Goal: Task Accomplishment & Management: Manage account settings

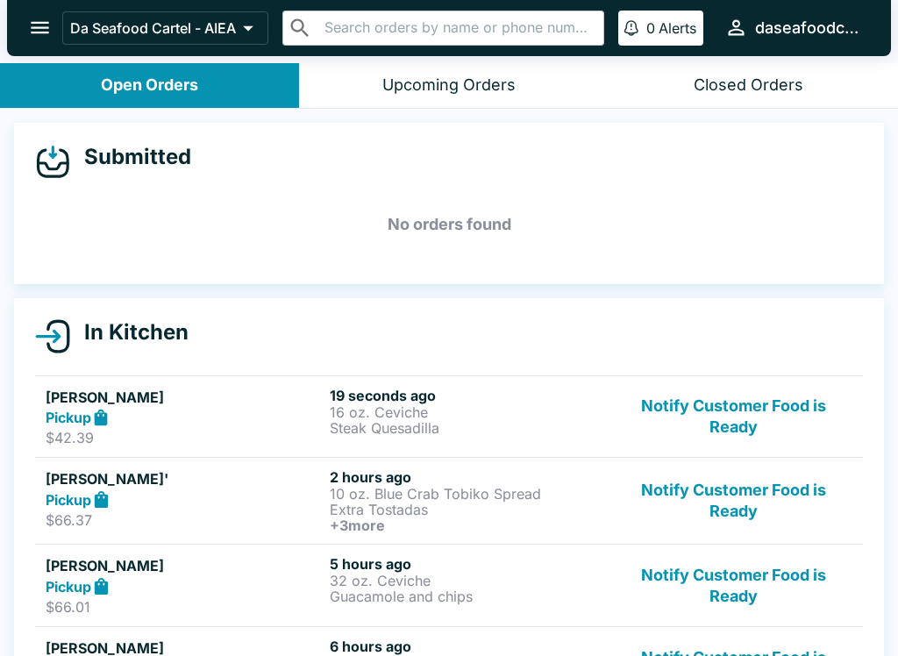
scroll to position [3, 0]
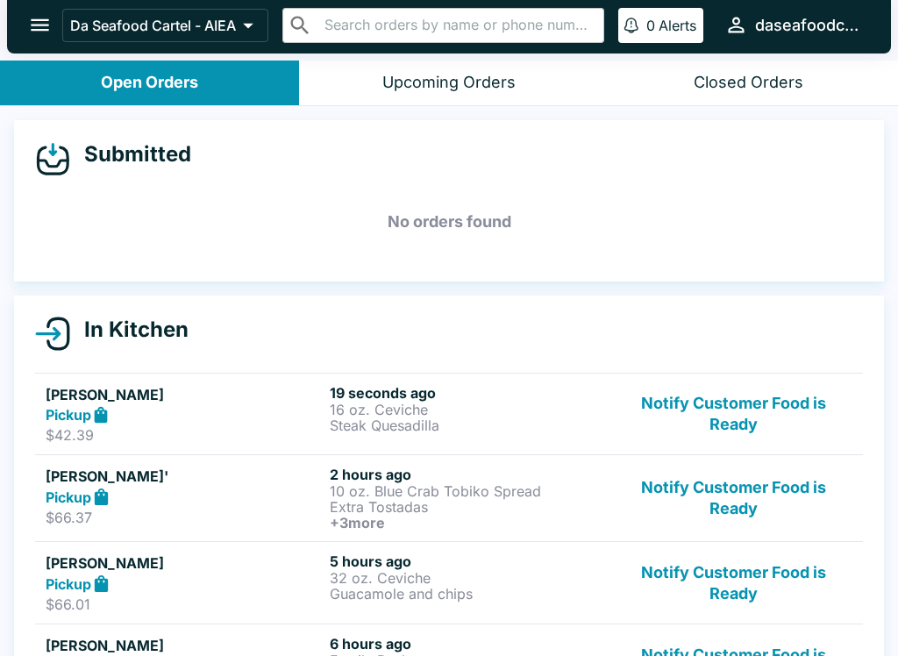
click at [111, 408] on icon at bounding box center [101, 415] width 20 height 20
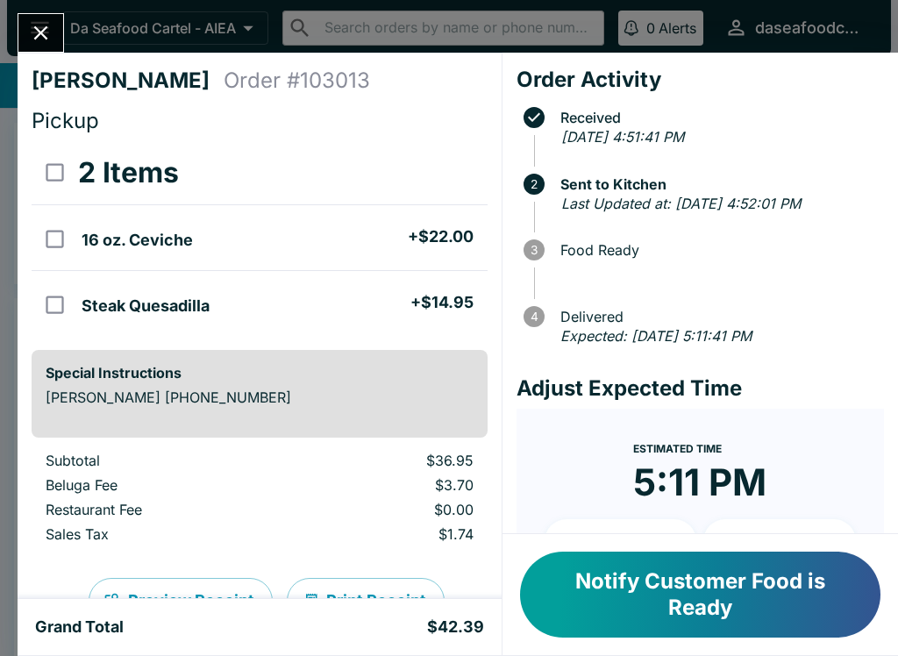
click at [72, 28] on div "[PERSON_NAME] Order # 103013 Pickup 2 Items 16 oz. Ceviche + $22.00 Steak Quesa…" at bounding box center [449, 328] width 898 height 656
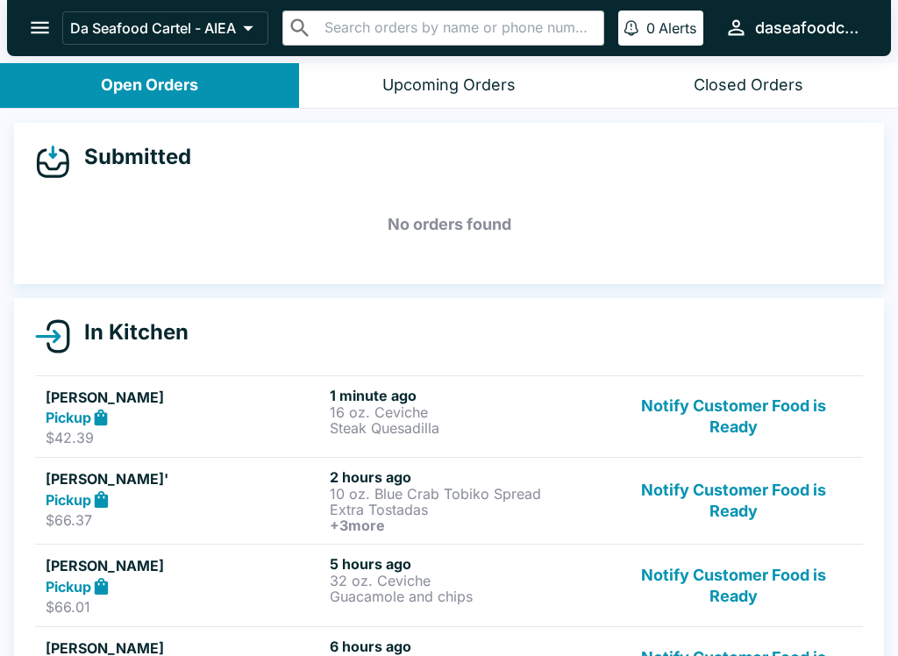
click at [21, 27] on button "open drawer" at bounding box center [40, 27] width 45 height 45
click at [54, 31] on button "open drawer" at bounding box center [40, 27] width 45 height 45
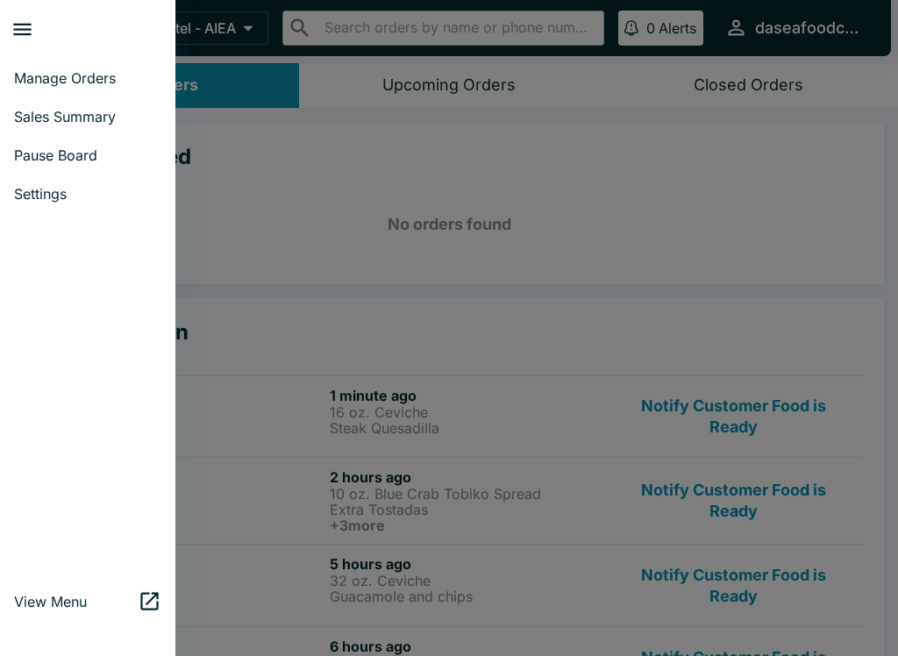
click at [108, 89] on link "Manage Orders" at bounding box center [87, 78] width 175 height 39
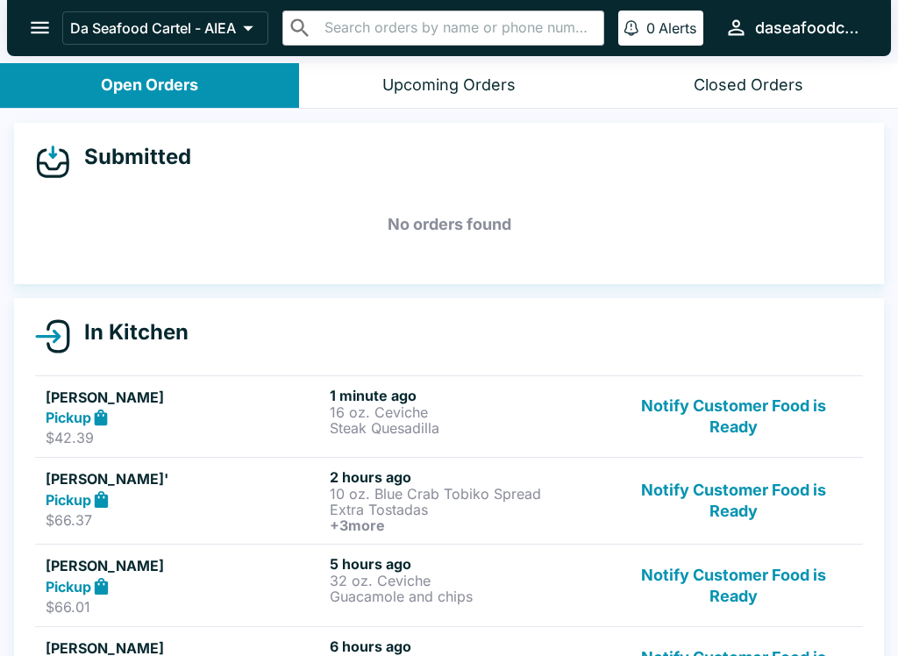
click at [740, 427] on button "Notify Customer Food is Ready" at bounding box center [734, 417] width 238 height 61
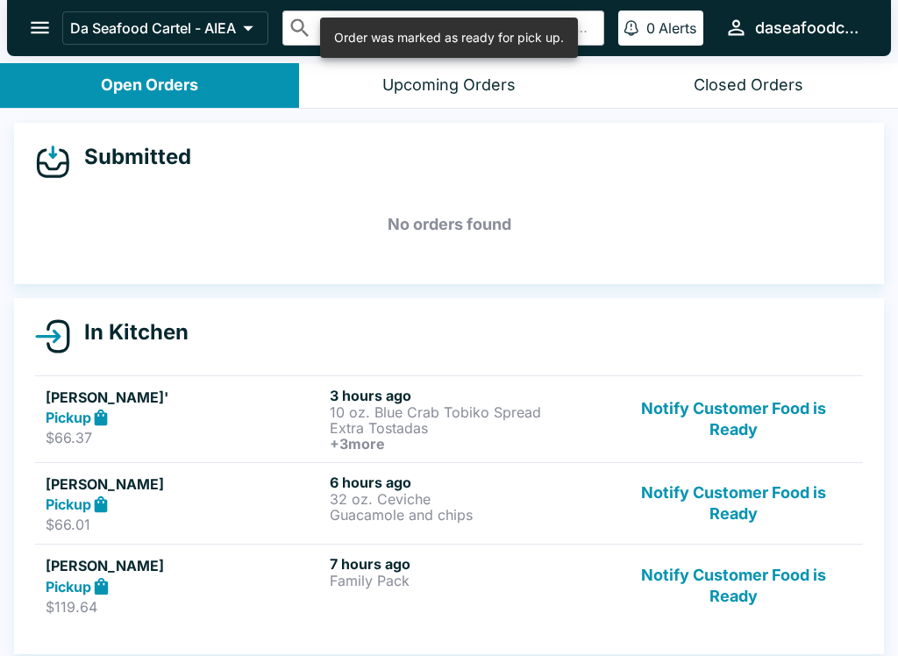
click at [737, 447] on button "Notify Customer Food is Ready" at bounding box center [734, 419] width 238 height 65
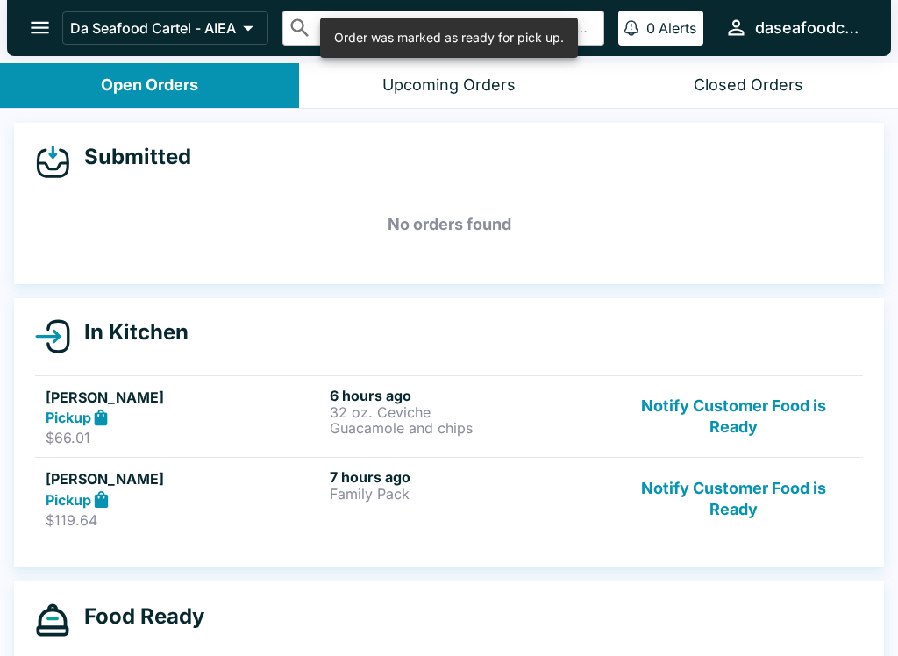
click at [748, 423] on button "Notify Customer Food is Ready" at bounding box center [734, 417] width 238 height 61
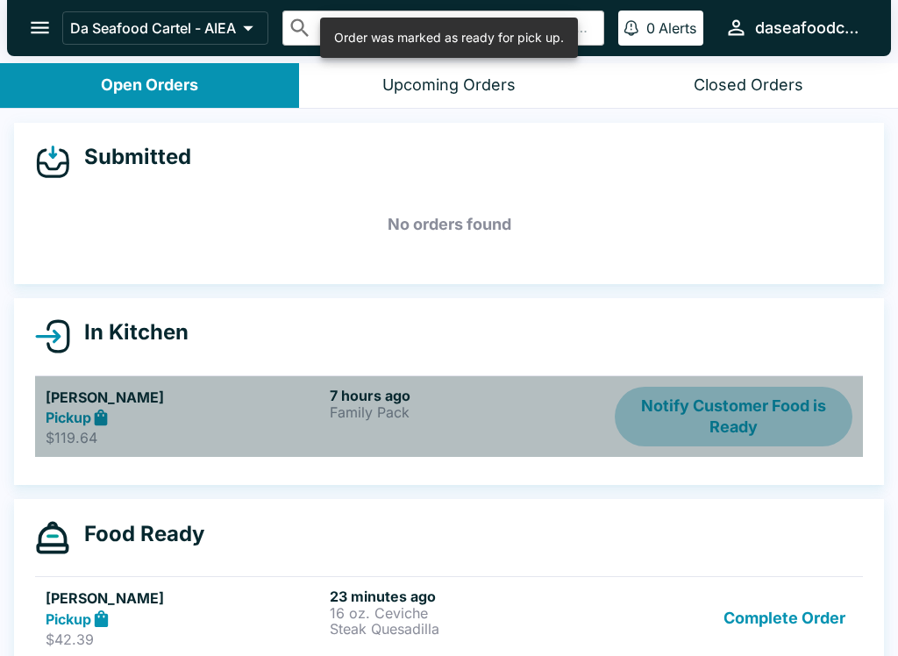
click at [752, 417] on button "Notify Customer Food is Ready" at bounding box center [734, 417] width 238 height 61
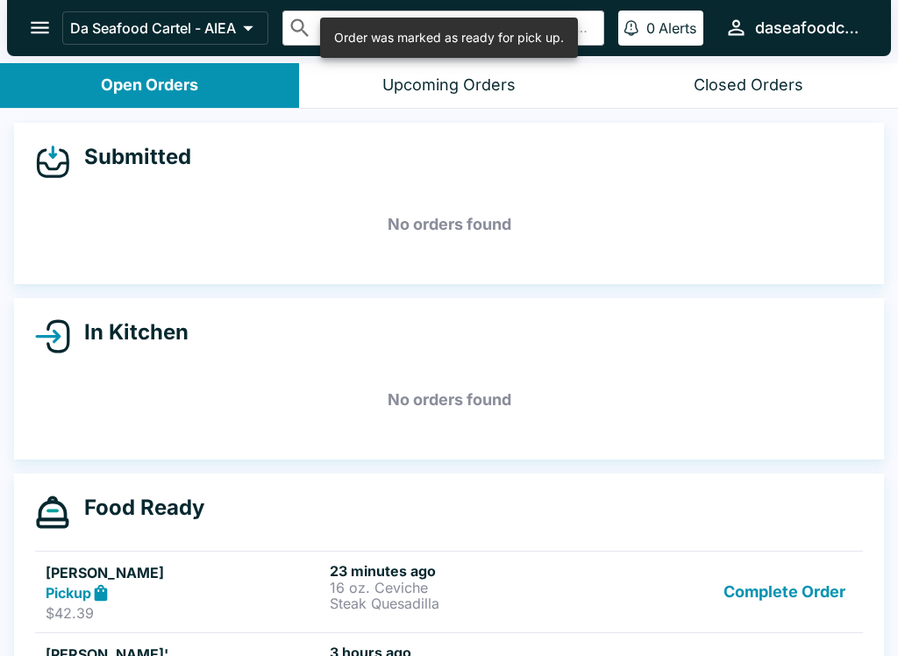
click at [747, 606] on button "Complete Order" at bounding box center [784, 592] width 136 height 61
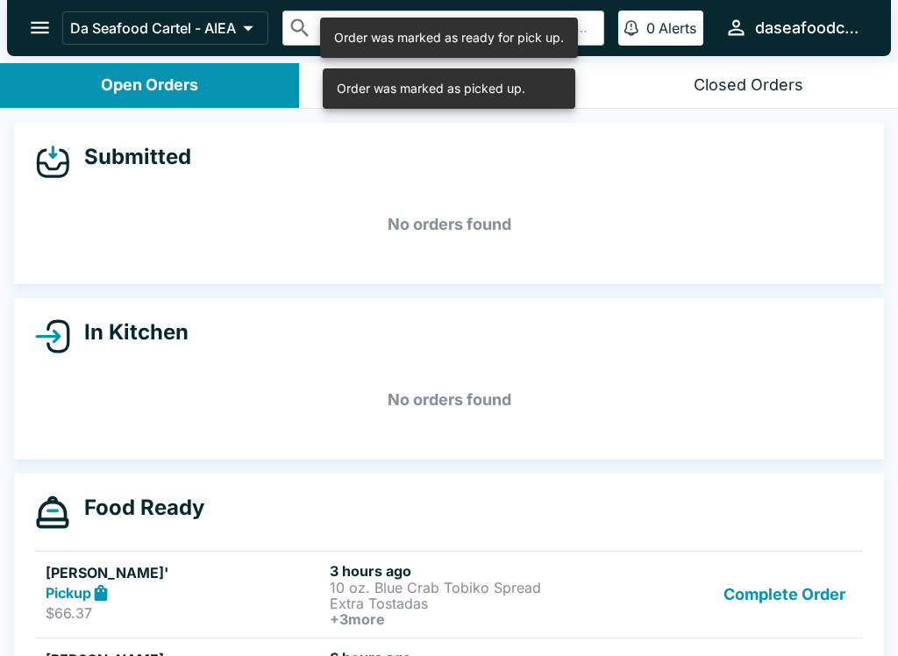
click at [745, 602] on button "Complete Order" at bounding box center [784, 594] width 136 height 65
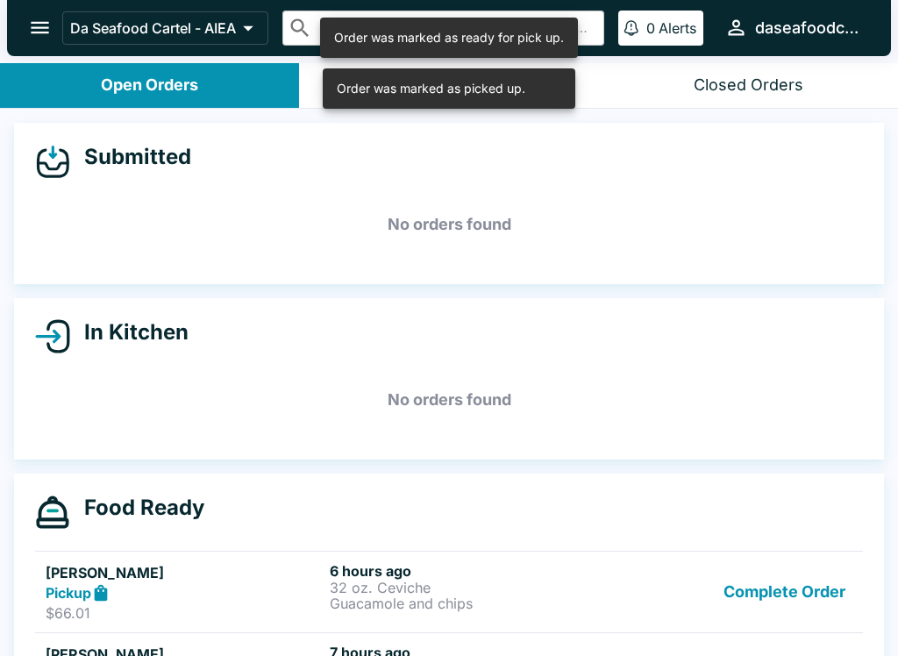
click at [747, 591] on button "Complete Order" at bounding box center [784, 592] width 136 height 61
click at [743, 588] on button "Complete Order" at bounding box center [784, 592] width 136 height 61
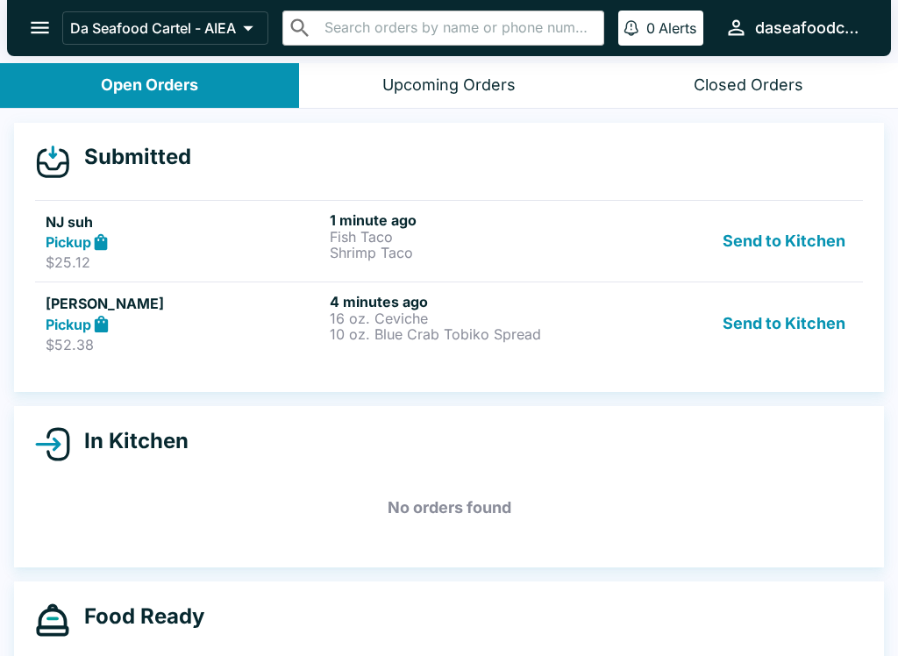
click at [812, 249] on button "Send to Kitchen" at bounding box center [784, 241] width 137 height 61
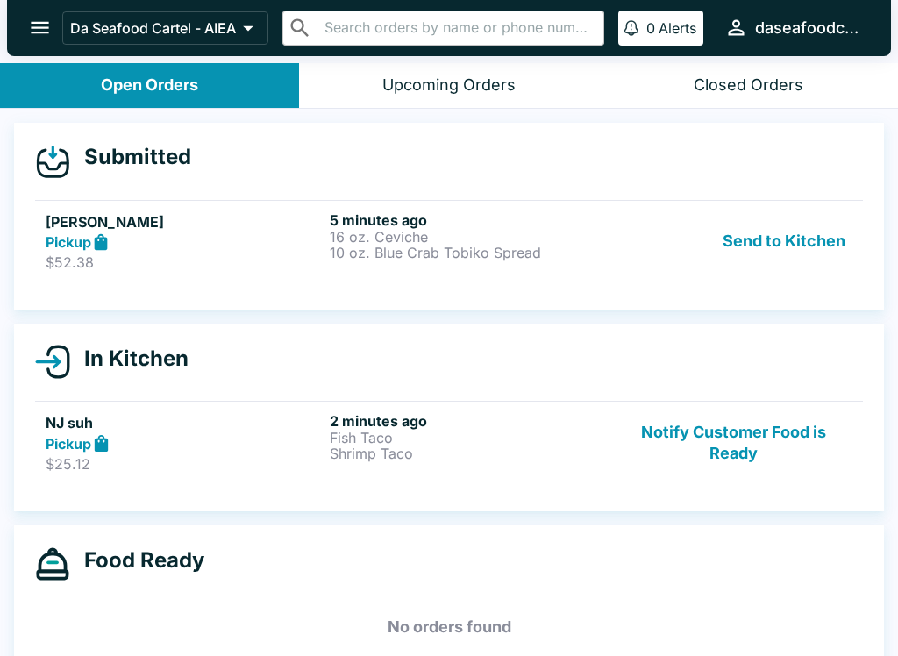
click at [826, 246] on button "Send to Kitchen" at bounding box center [784, 241] width 137 height 61
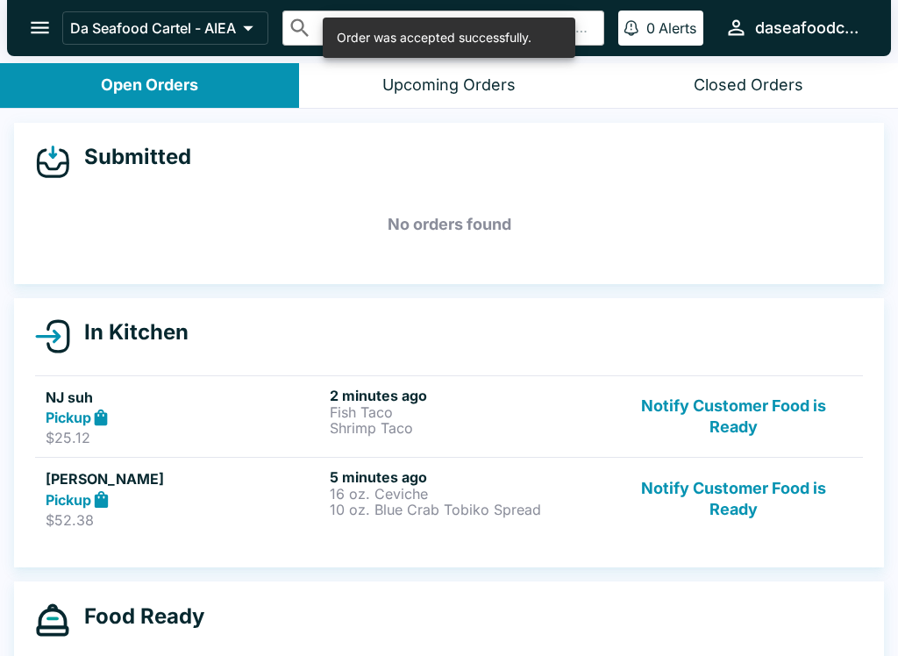
click at [440, 421] on p "Shrimp Taco" at bounding box center [468, 428] width 277 height 16
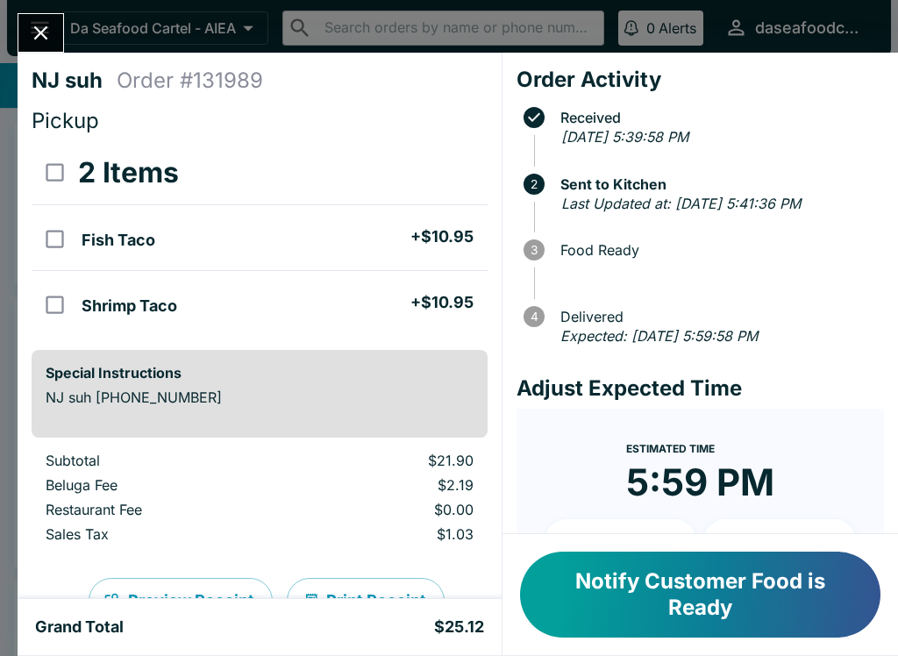
click at [33, 28] on icon "Close" at bounding box center [41, 33] width 24 height 24
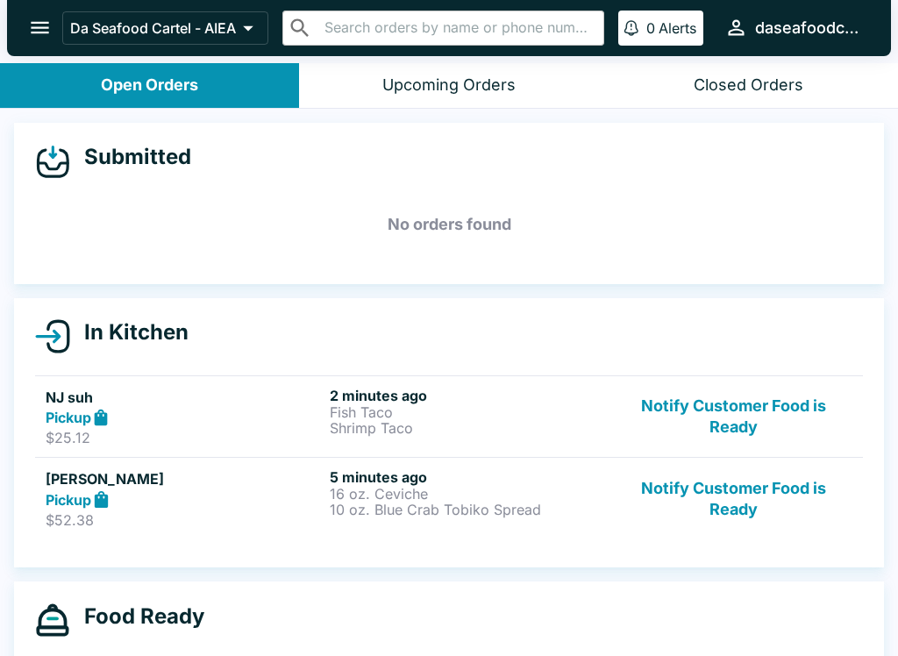
click at [50, 479] on h5 "[PERSON_NAME]" at bounding box center [184, 478] width 277 height 21
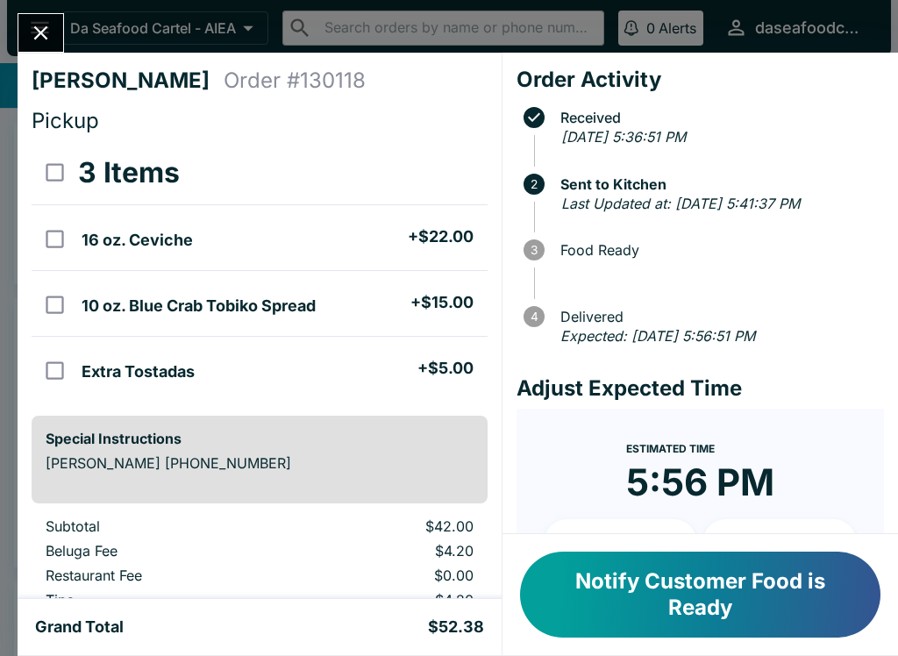
click at [40, 49] on button "Close" at bounding box center [40, 33] width 45 height 38
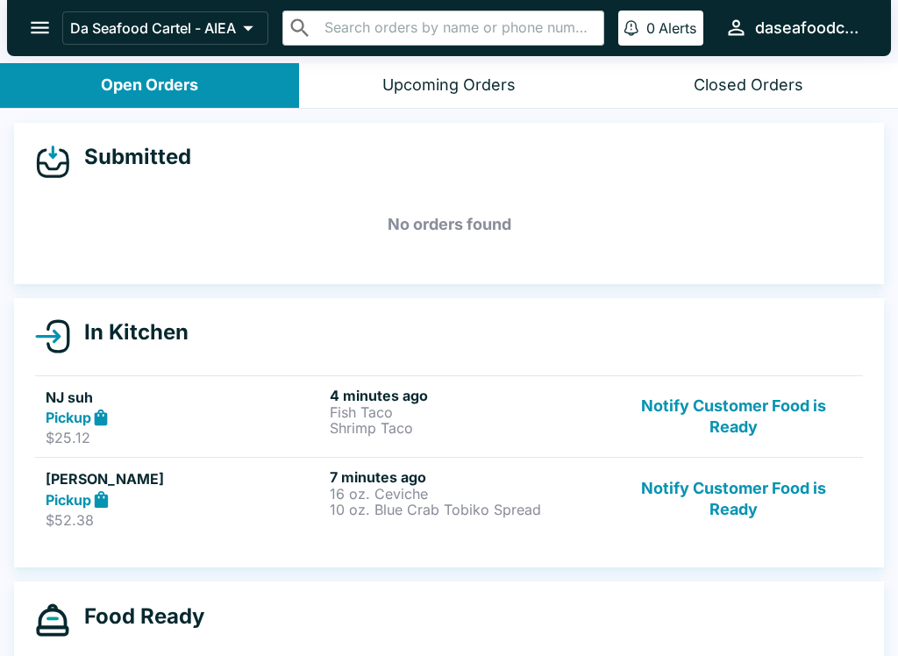
click at [53, 32] on button "open drawer" at bounding box center [40, 27] width 45 height 45
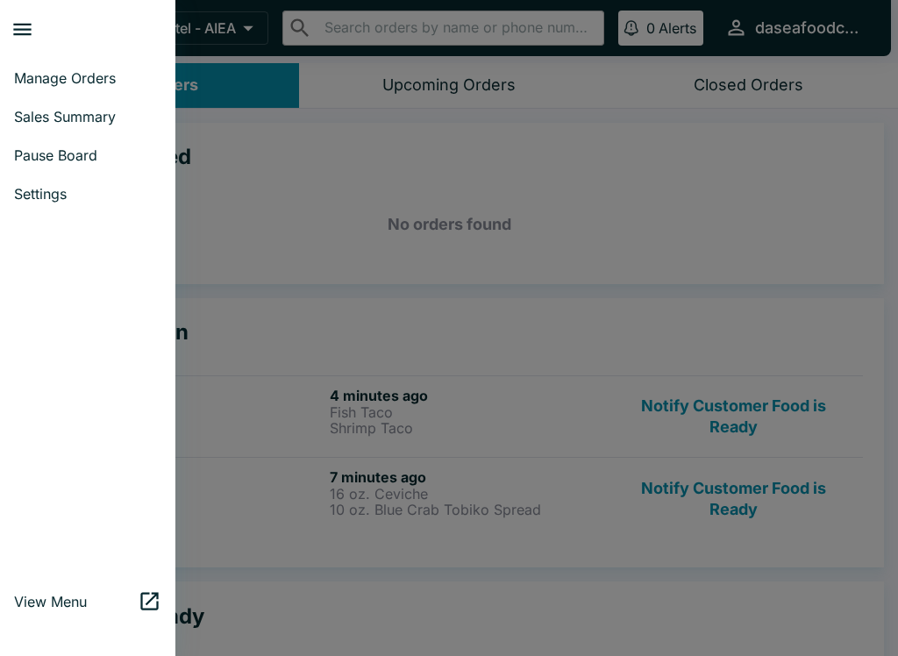
click at [96, 113] on span "Sales Summary" at bounding box center [87, 117] width 147 height 18
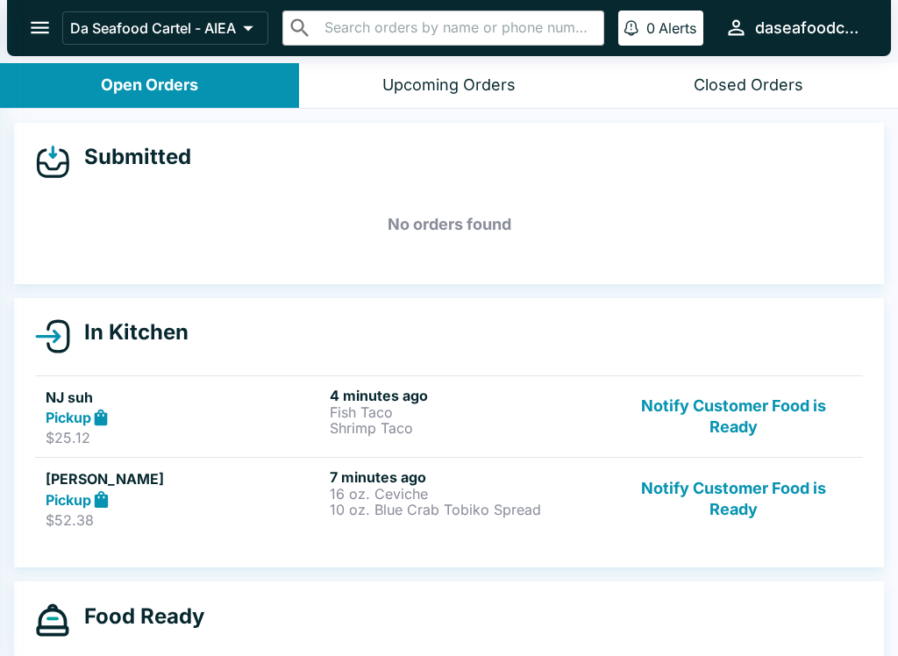
select select "03:00"
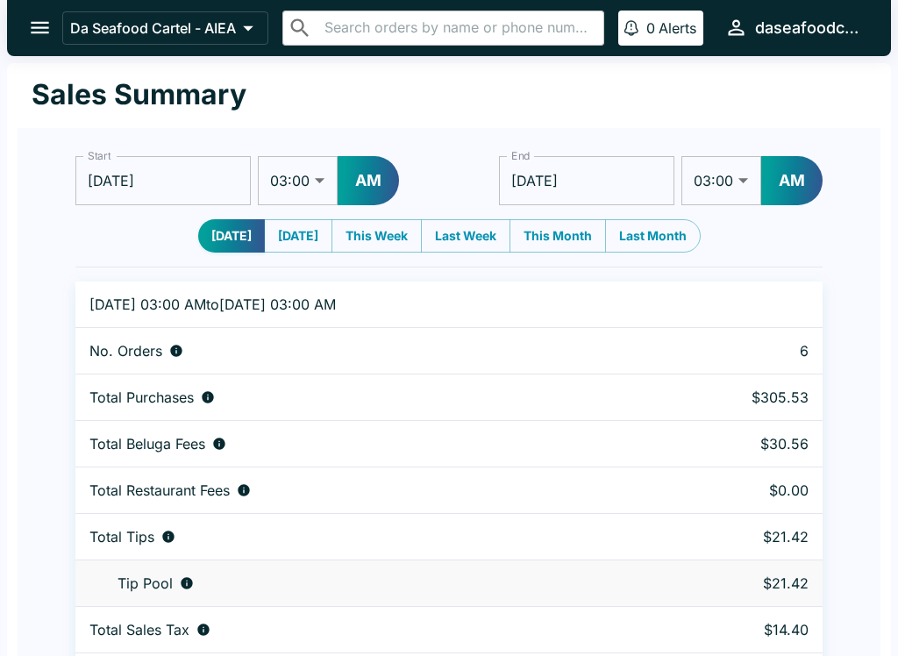
click at [46, 24] on icon "open drawer" at bounding box center [40, 28] width 18 height 12
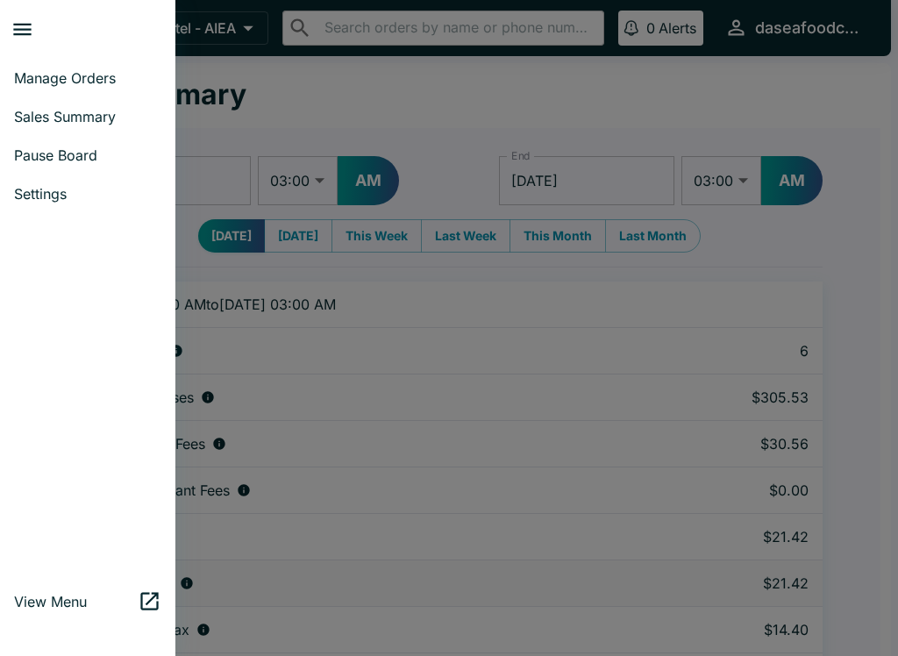
click at [118, 70] on span "Manage Orders" at bounding box center [87, 78] width 147 height 18
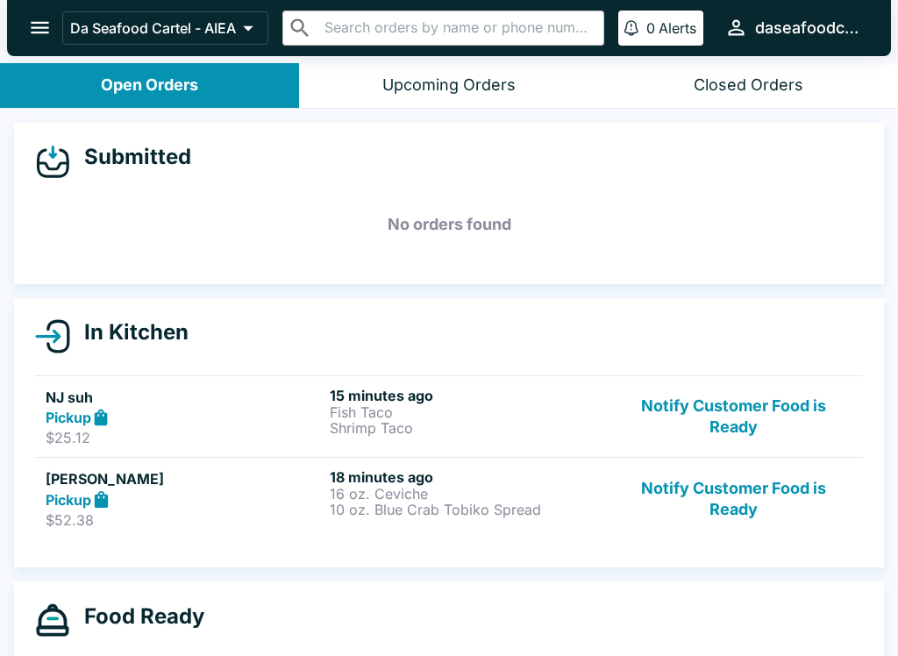
scroll to position [1, 0]
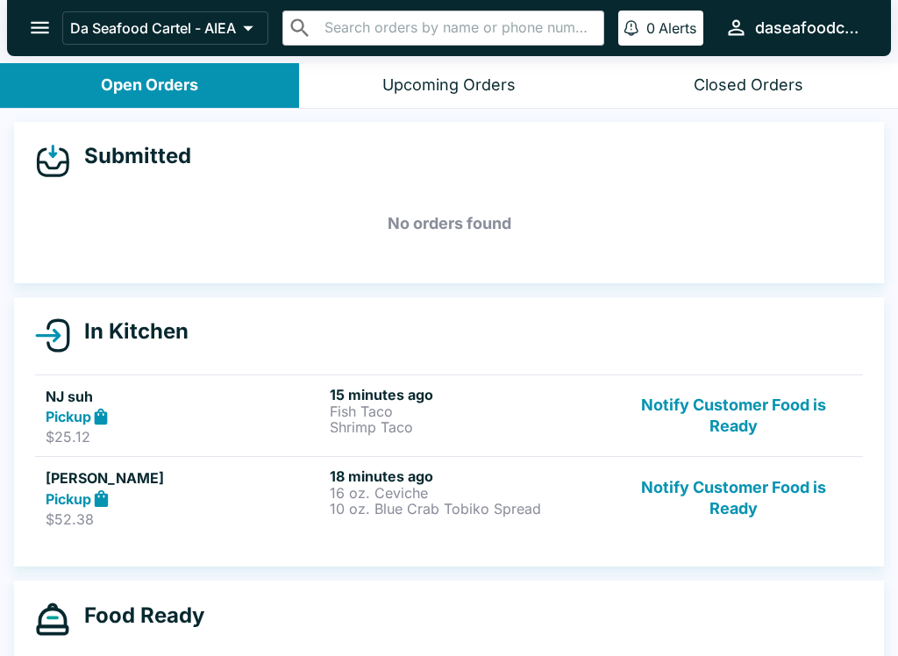
click at [734, 414] on button "Notify Customer Food is Ready" at bounding box center [734, 416] width 238 height 61
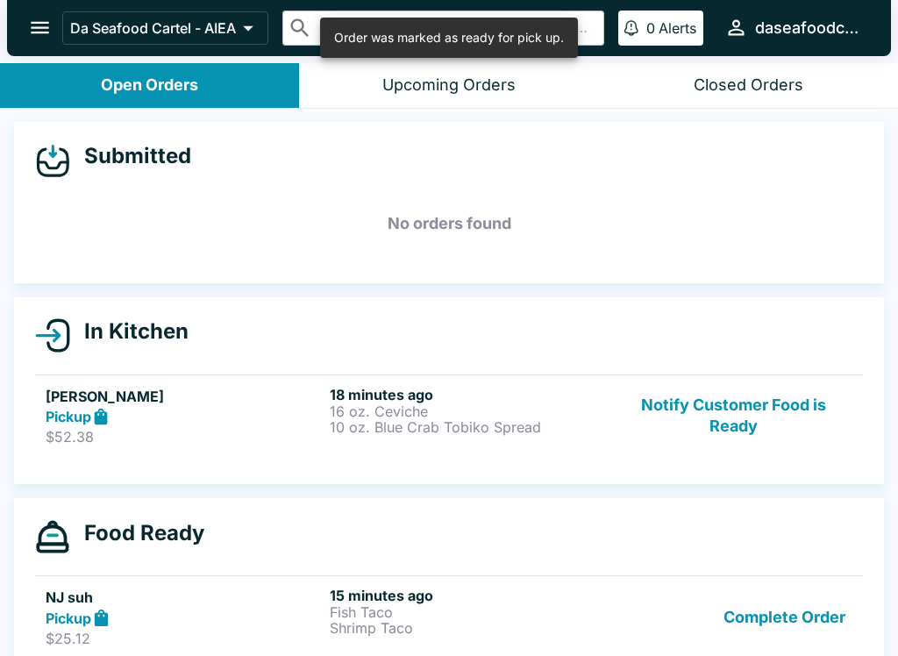
click at [731, 417] on button "Notify Customer Food is Ready" at bounding box center [734, 416] width 238 height 61
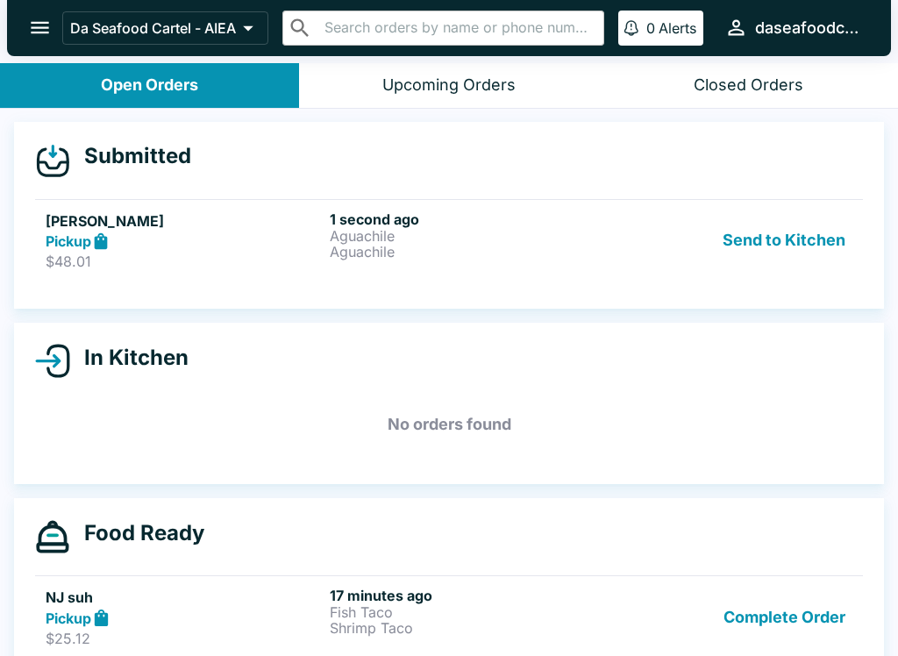
click at [59, 230] on h5 "[PERSON_NAME]" at bounding box center [184, 220] width 277 height 21
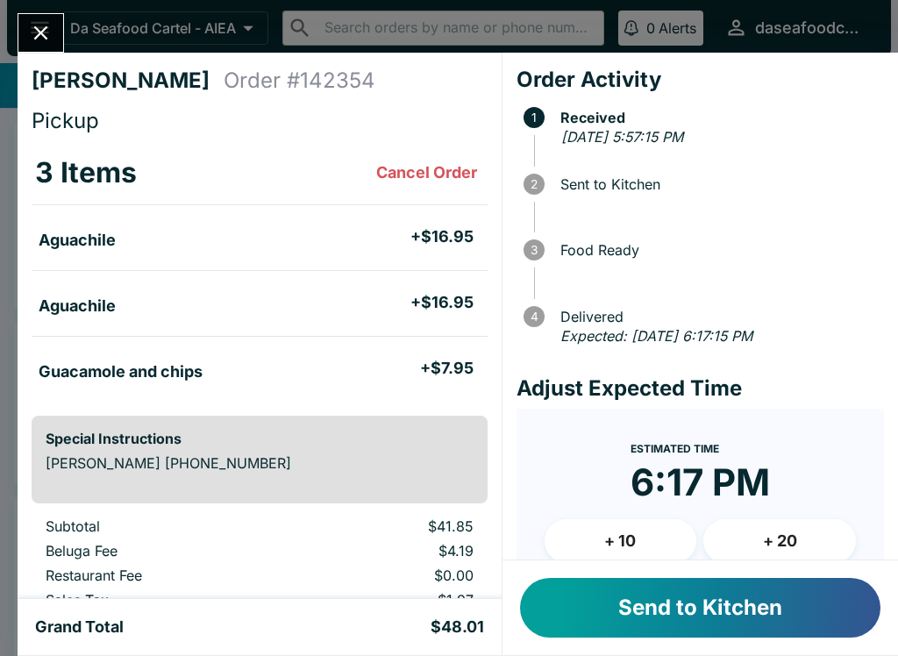
click at [760, 621] on button "Send to Kitchen" at bounding box center [700, 608] width 360 height 60
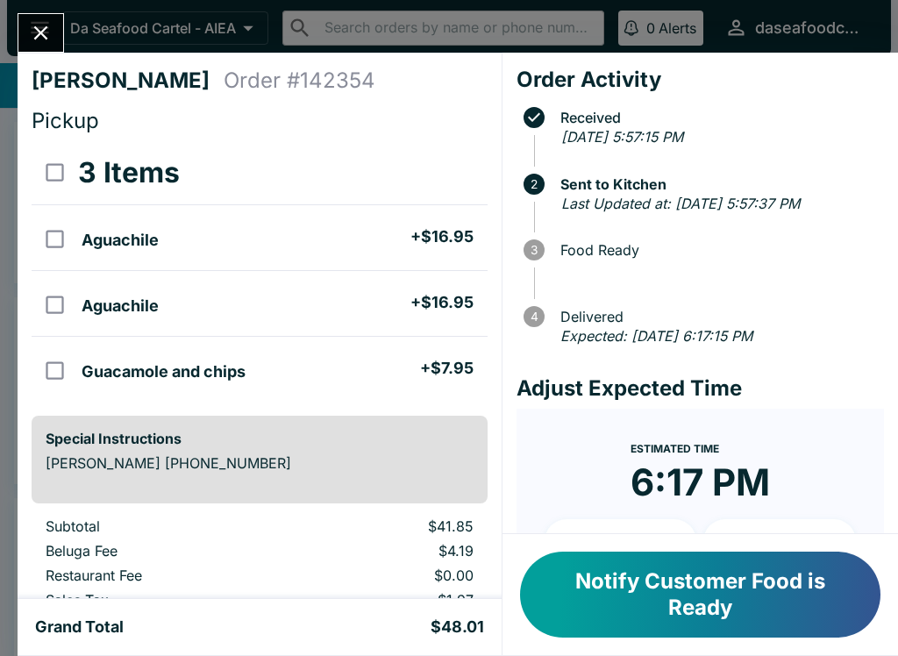
click at [29, 61] on div "[PERSON_NAME] Order # 142354 Pickup 3 Items Aguachile + $16.95 Aguachile + $16.…" at bounding box center [260, 326] width 484 height 546
